Goal: Transaction & Acquisition: Purchase product/service

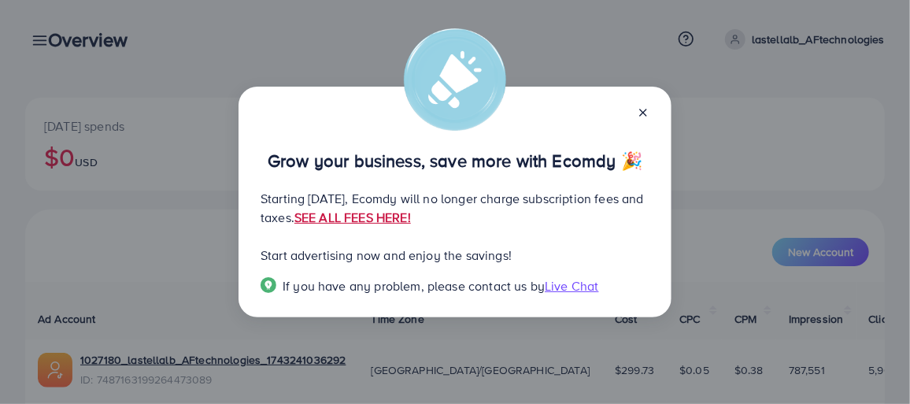
click at [411, 219] on link "SEE ALL FEES HERE!" at bounding box center [352, 217] width 116 height 17
click at [650, 115] on div "Grow your business, save more with Ecomdy 🎉 Starting [DATE], Ecomdy will no lon…" at bounding box center [454, 202] width 433 height 231
click at [643, 115] on icon at bounding box center [643, 112] width 13 height 13
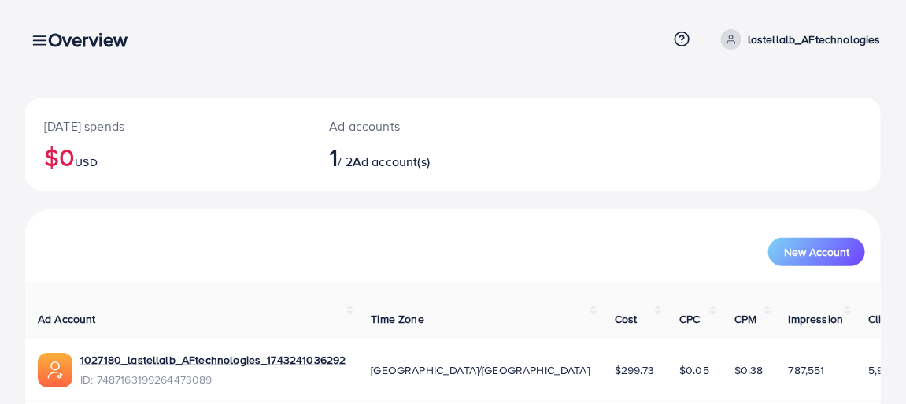
click at [543, 143] on div "[DATE] spends $0 USD Ad accounts 1 / 2 Ad account(s)" at bounding box center [452, 144] width 855 height 93
click at [179, 352] on link "1027180_lastellalb_AFtechnologies_1743241036292" at bounding box center [213, 360] width 266 height 16
drag, startPoint x: 904, startPoint y: 99, endPoint x: 912, endPoint y: 186, distance: 86.9
click at [906, 186] on html "Overview Help Center Contact Support Term and policy About Us lastellalb_AFtech…" at bounding box center [453, 202] width 906 height 404
click at [566, 218] on div "New Account" at bounding box center [452, 245] width 855 height 72
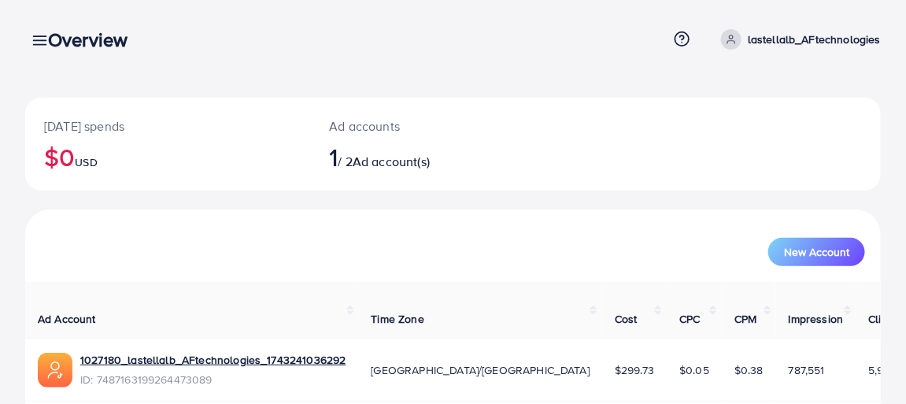
drag, startPoint x: 905, startPoint y: 246, endPoint x: 912, endPoint y: 284, distance: 38.4
click at [906, 284] on html "Overview Help Center Contact Support Term and policy About Us lastellalb_AFtech…" at bounding box center [453, 202] width 906 height 404
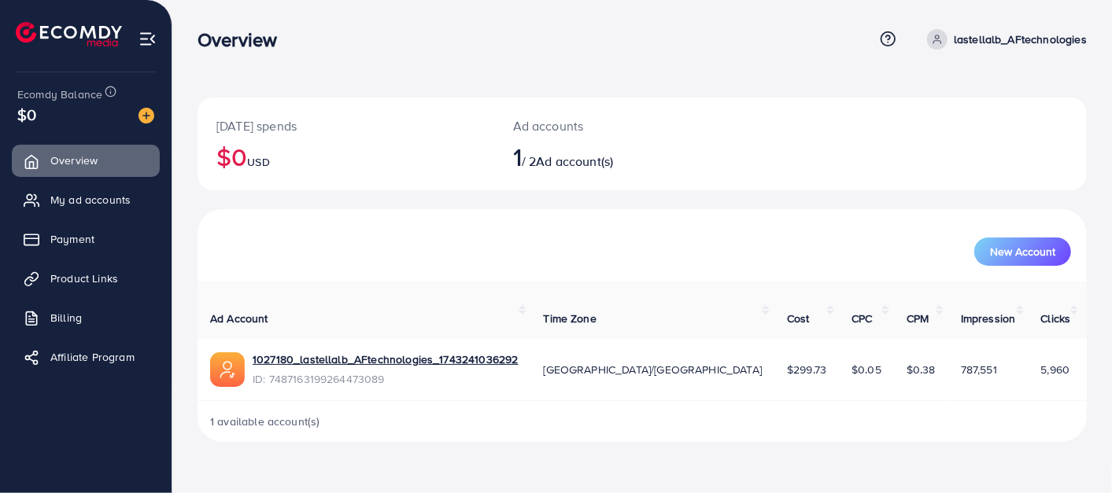
click at [779, 159] on div "[DATE] spends $0 USD Ad accounts 1 / 2 Ad account(s)" at bounding box center [642, 144] width 889 height 93
click at [83, 193] on span "My ad accounts" at bounding box center [94, 200] width 80 height 16
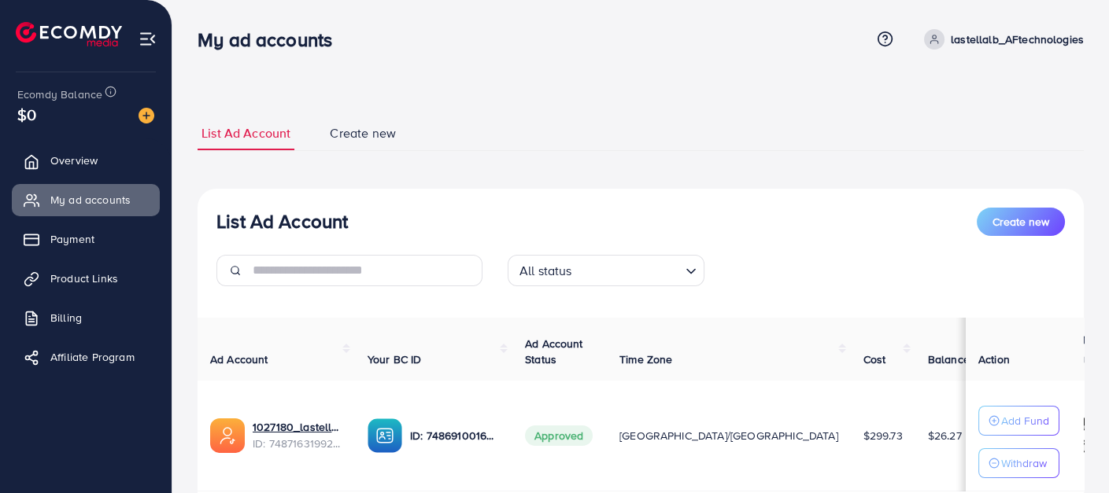
click at [356, 121] on link "Create new" at bounding box center [363, 133] width 74 height 34
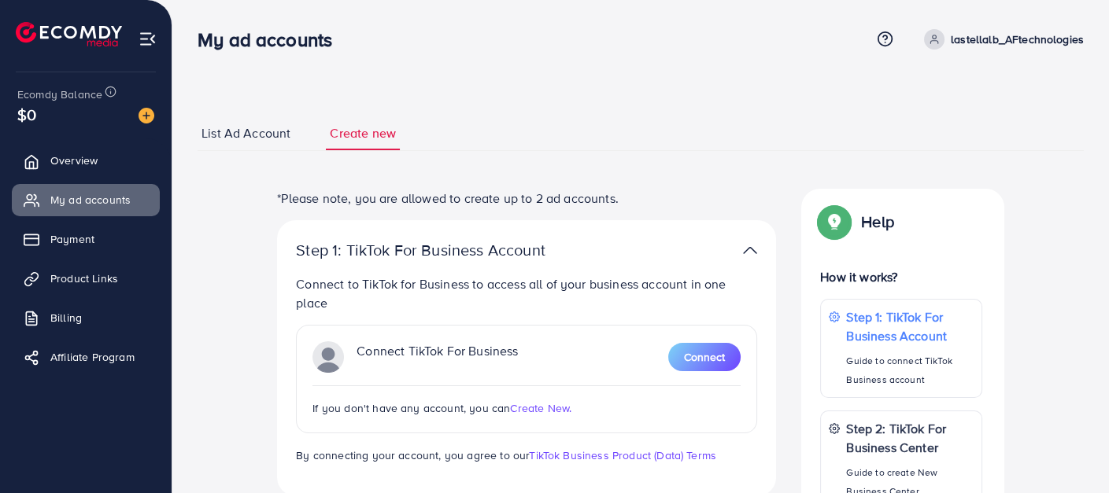
click at [287, 129] on span "List Ad Account" at bounding box center [245, 133] width 89 height 18
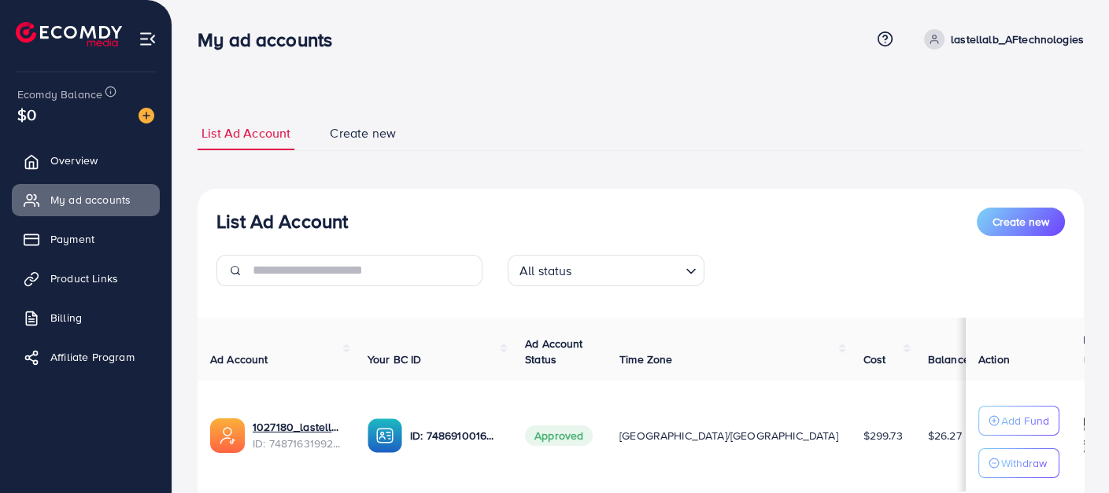
click at [127, 220] on ul "Overview My ad accounts Payment Product Links Billing Affiliate Program" at bounding box center [86, 264] width 172 height 251
click at [105, 233] on link "Payment" at bounding box center [86, 238] width 148 height 31
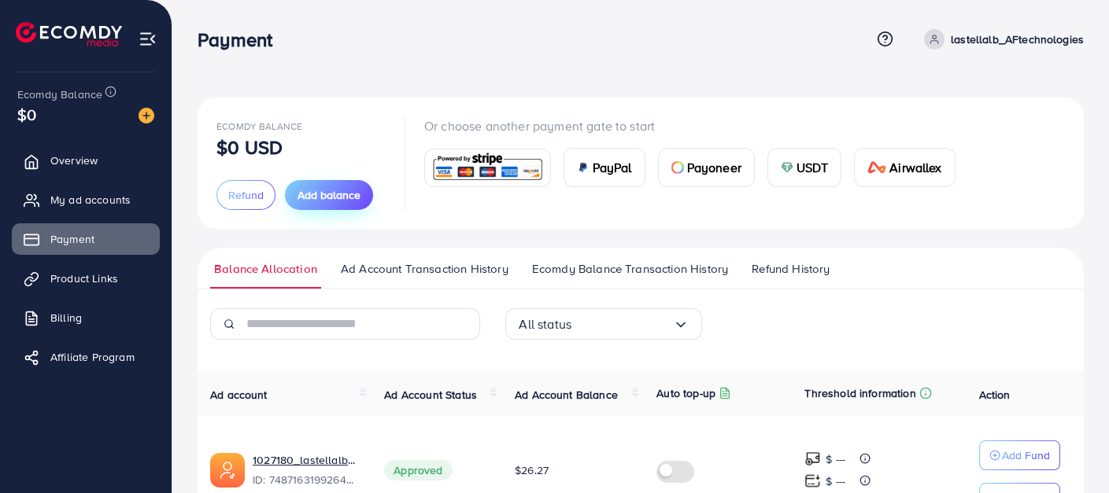
click at [303, 198] on span "Add balance" at bounding box center [328, 195] width 63 height 16
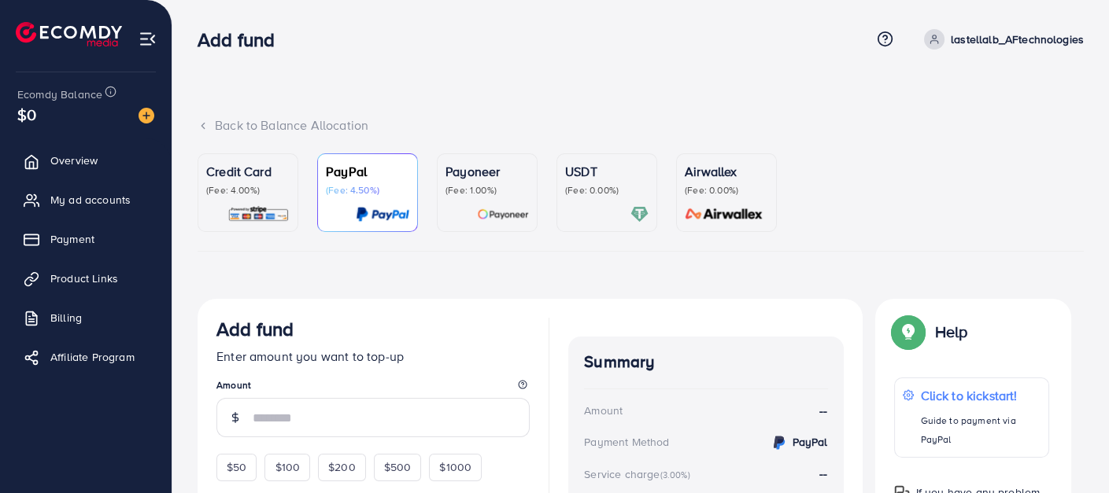
click at [252, 183] on div "Credit Card (Fee: 4.00%)" at bounding box center [247, 179] width 83 height 35
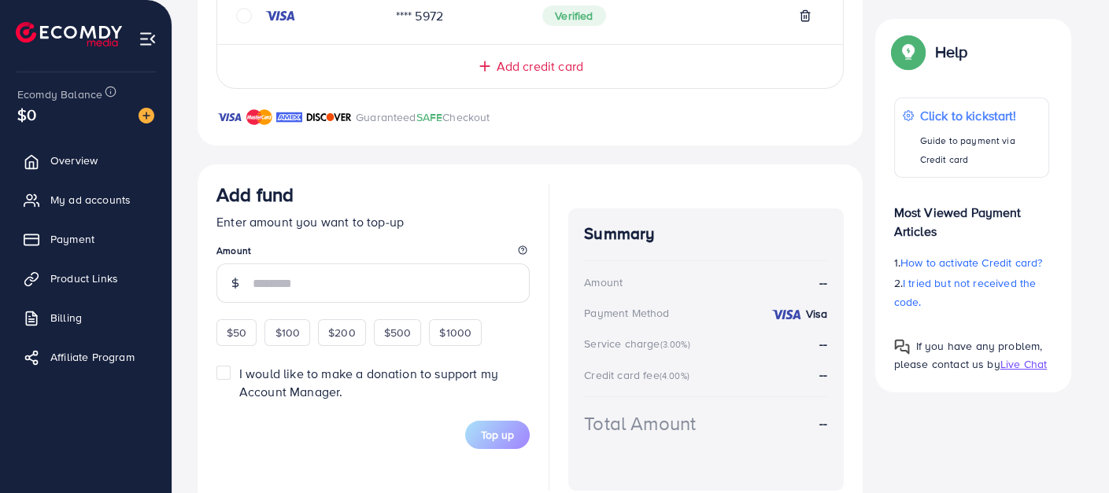
scroll to position [461, 0]
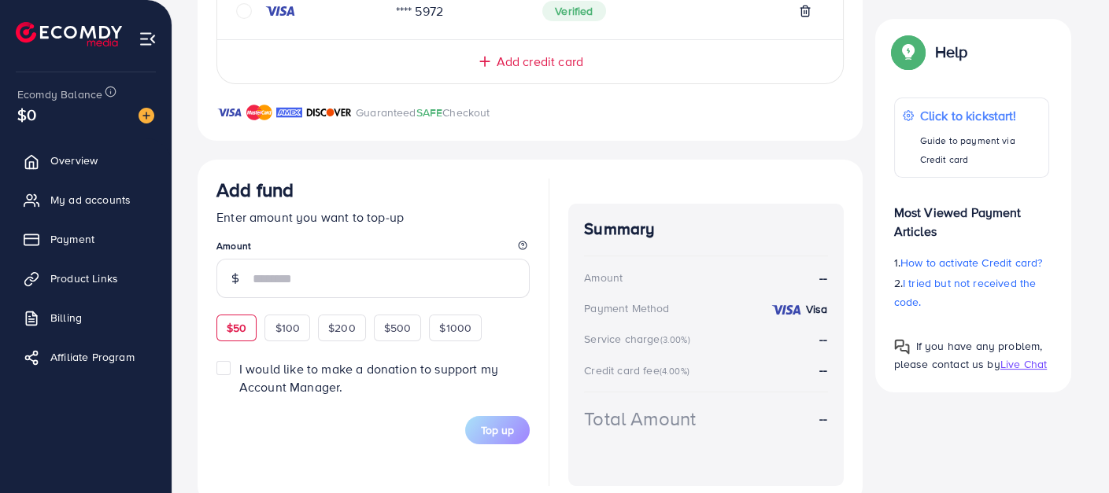
click at [241, 326] on span "$50" at bounding box center [237, 328] width 20 height 16
type input "**"
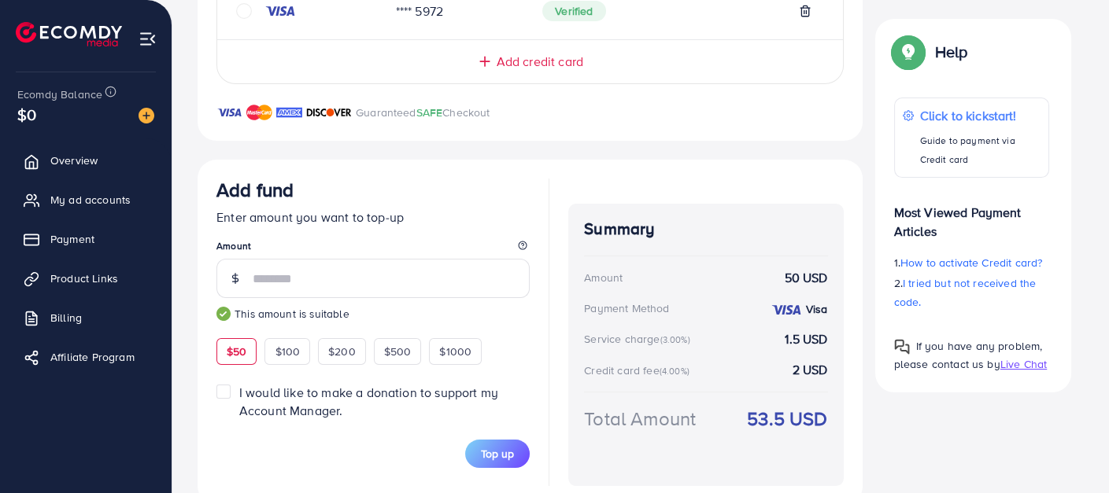
click at [241, 326] on div "Add fund Enter amount you want to top-up Amount ** This amount is suitable $50 …" at bounding box center [372, 272] width 313 height 187
click at [494, 403] on button "Top up" at bounding box center [497, 454] width 65 height 28
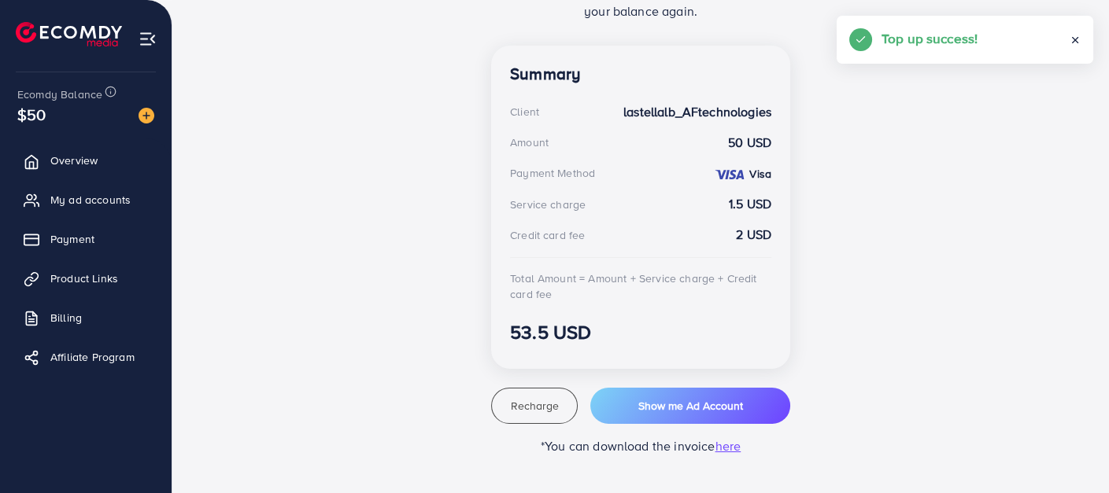
scroll to position [412, 0]
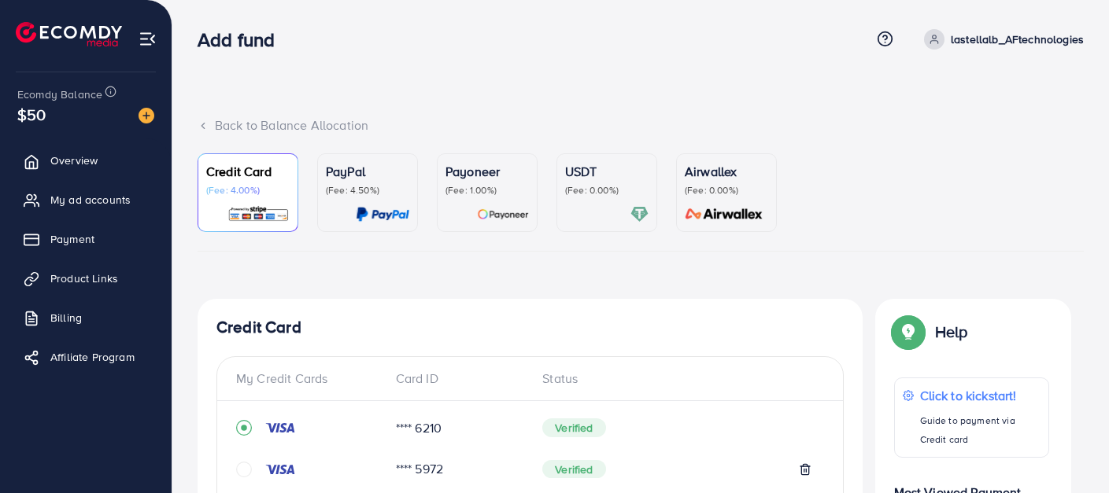
scroll to position [488, 0]
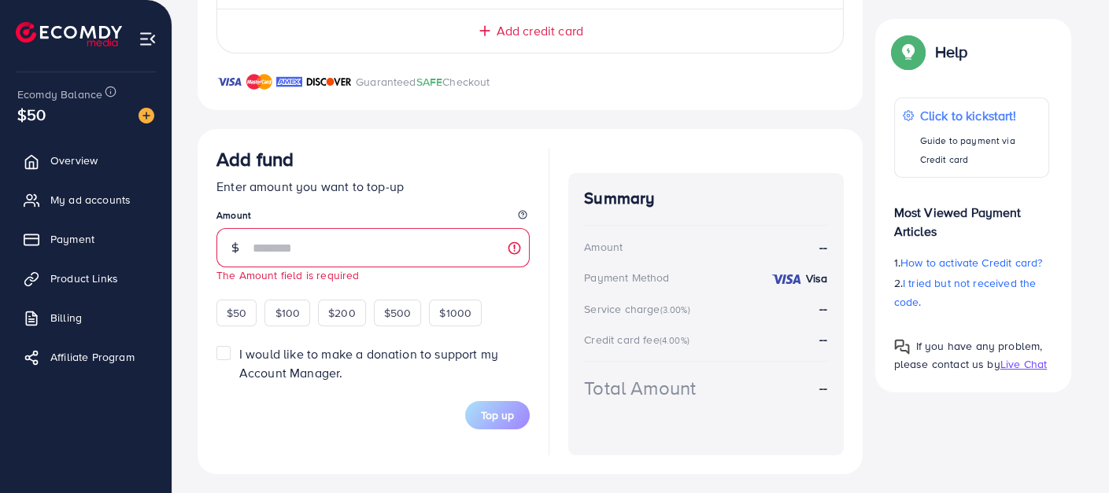
click at [58, 117] on div "$50" at bounding box center [85, 114] width 137 height 23
drag, startPoint x: 153, startPoint y: 121, endPoint x: 65, endPoint y: 190, distance: 112.2
click at [65, 190] on div "Ecomdy Balance $50 Overview My ad accounts Payment Product Links Billing Affili…" at bounding box center [86, 246] width 172 height 493
click at [65, 190] on link "My ad accounts" at bounding box center [86, 199] width 148 height 31
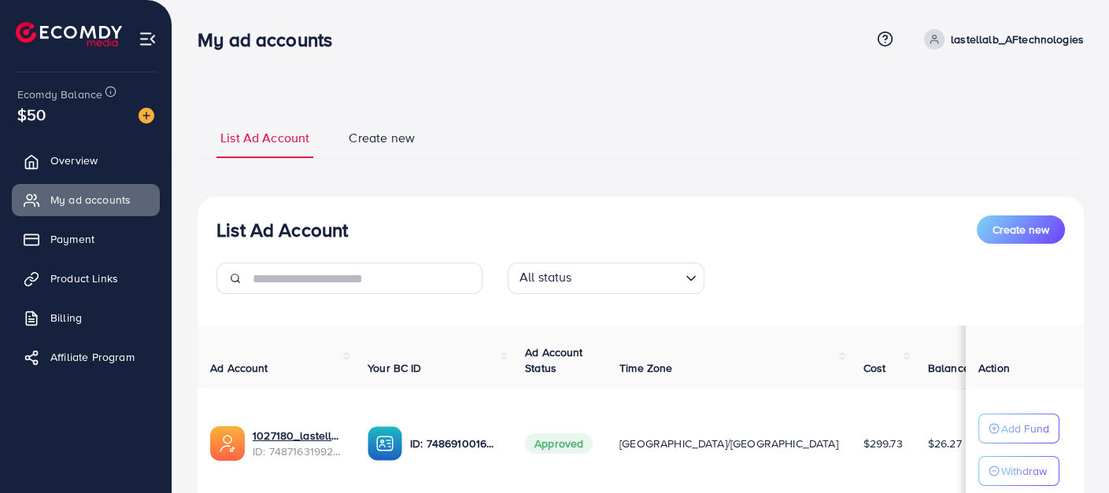
click at [981, 414] on div "Add Fund" at bounding box center [1018, 429] width 81 height 30
click at [1010, 425] on p "Add Fund" at bounding box center [1025, 428] width 48 height 19
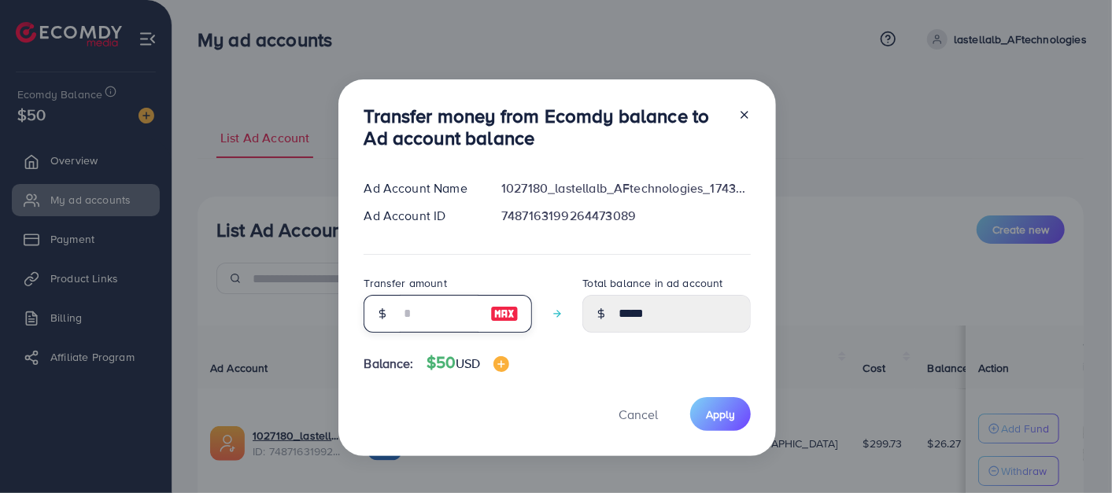
click at [411, 313] on input "number" at bounding box center [439, 314] width 79 height 38
type input "*"
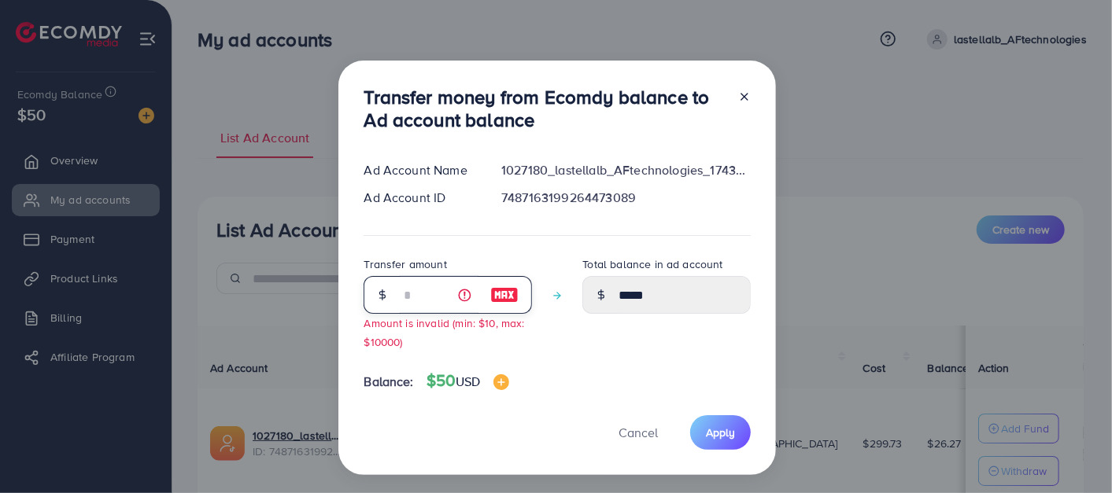
type input "*****"
type input "**"
type input "*****"
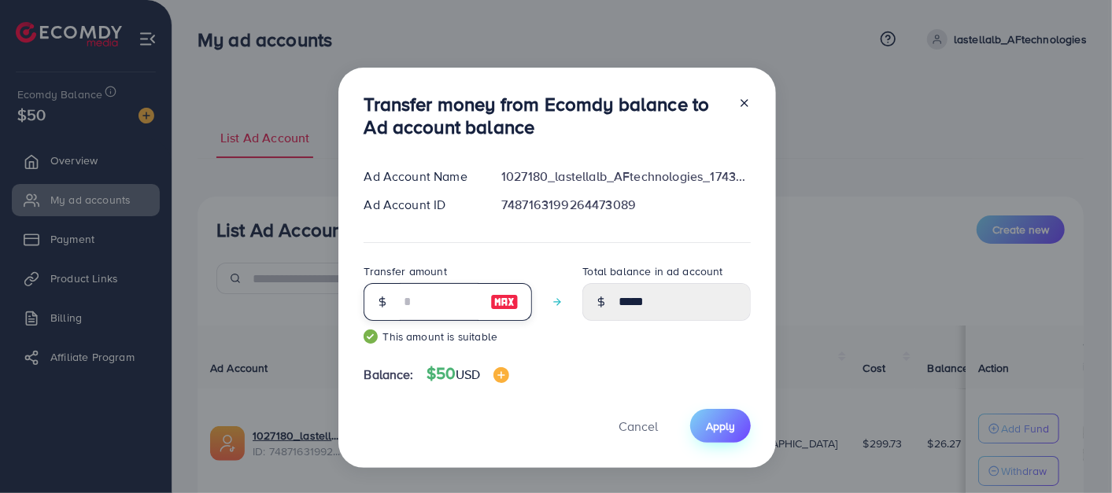
type input "**"
click at [713, 412] on button "Apply" at bounding box center [720, 426] width 61 height 34
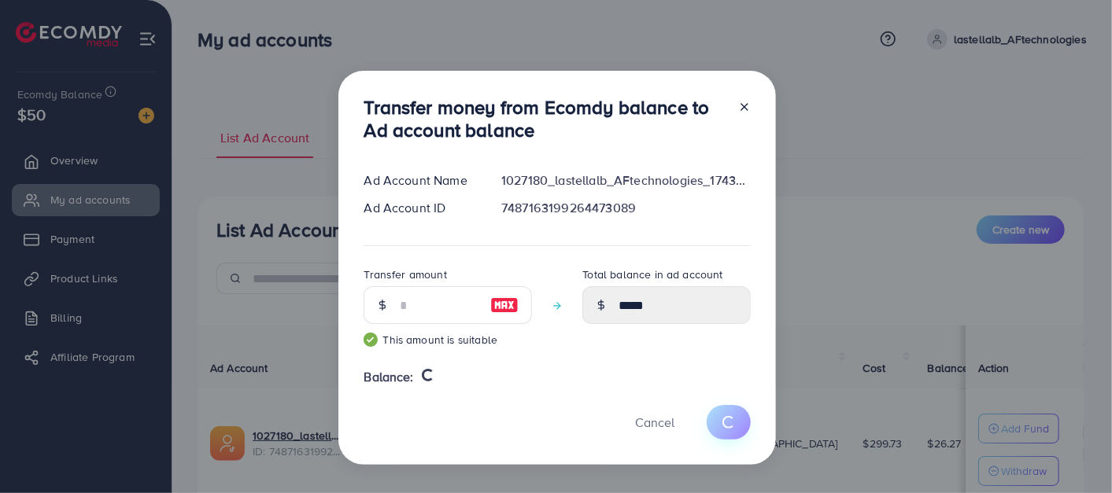
type input "*****"
